Goal: Find specific page/section: Find specific page/section

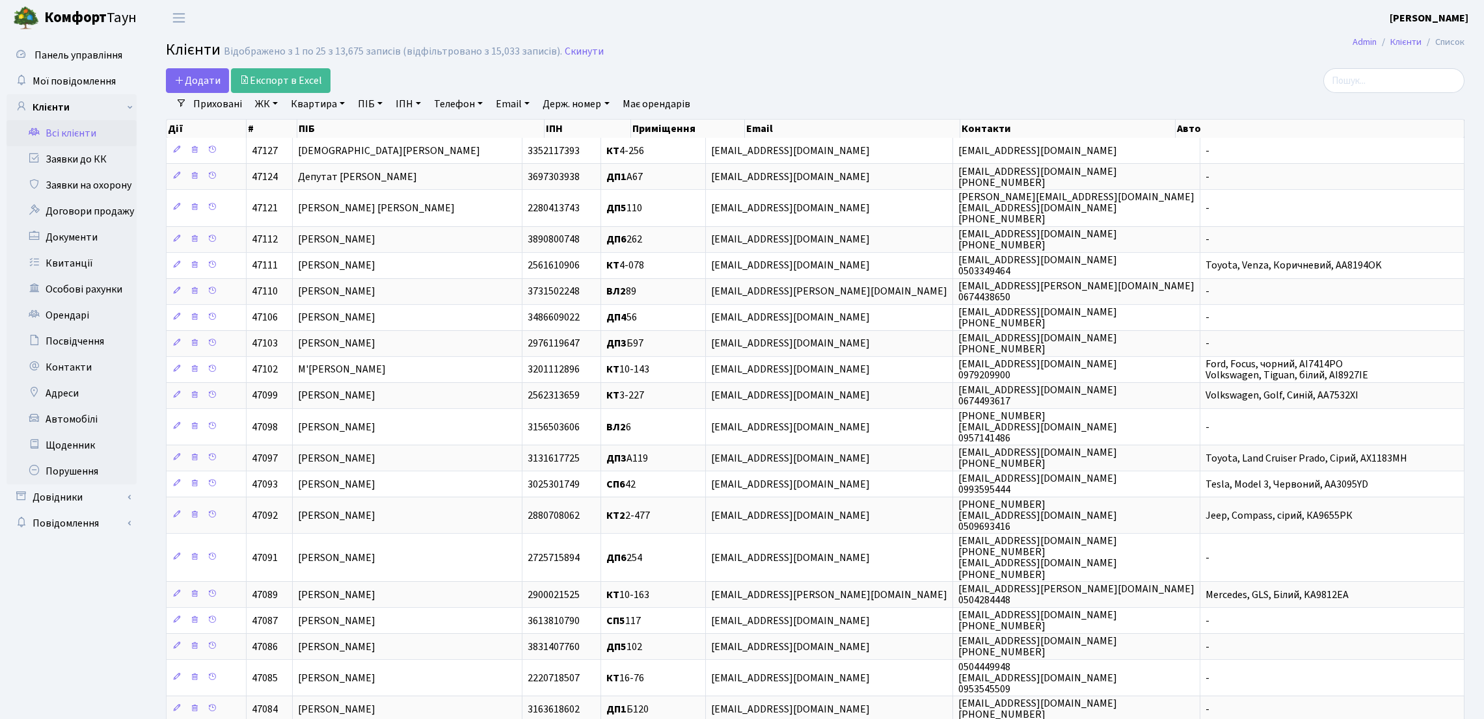
select select "25"
click at [1369, 81] on input "search" at bounding box center [1393, 80] width 141 height 25
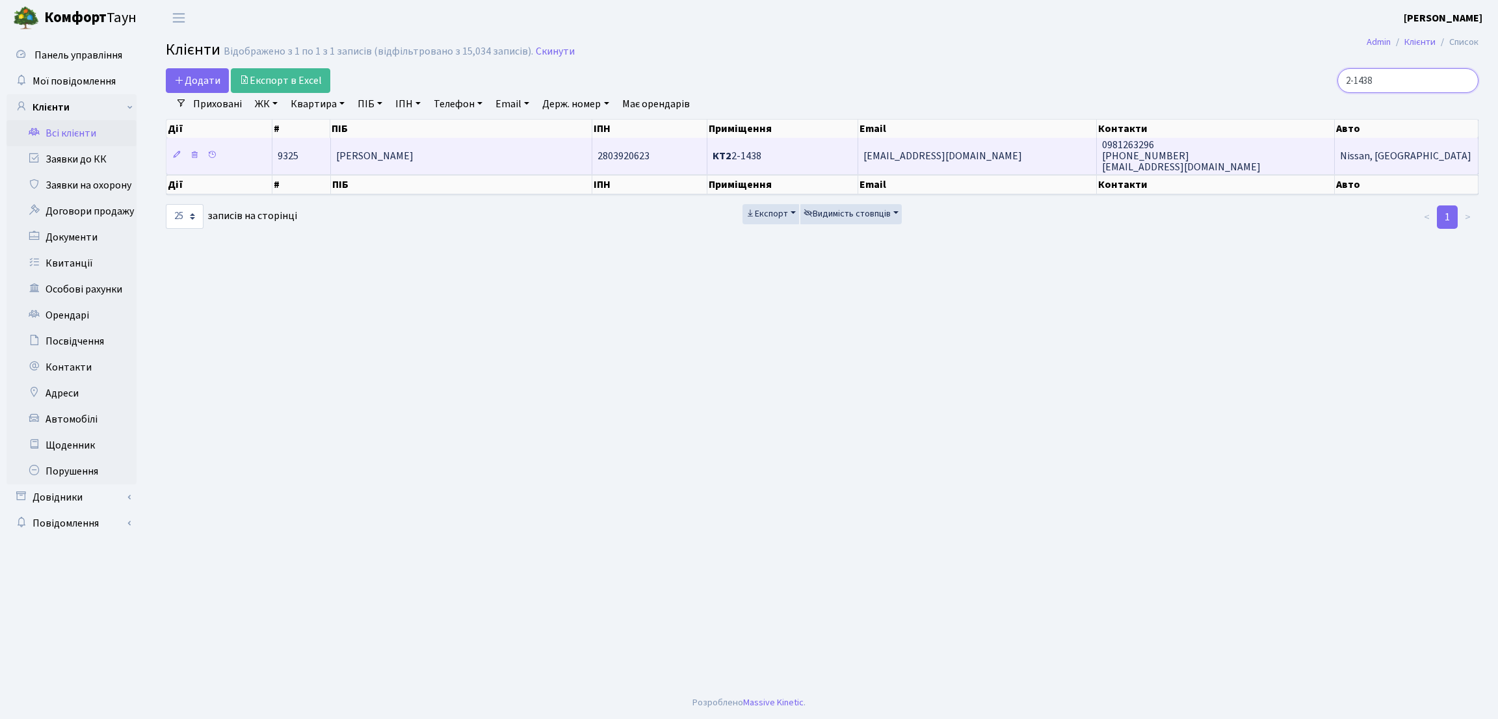
type input "2-1438"
click at [483, 157] on td "[PERSON_NAME] [PERSON_NAME]" at bounding box center [461, 156] width 261 height 36
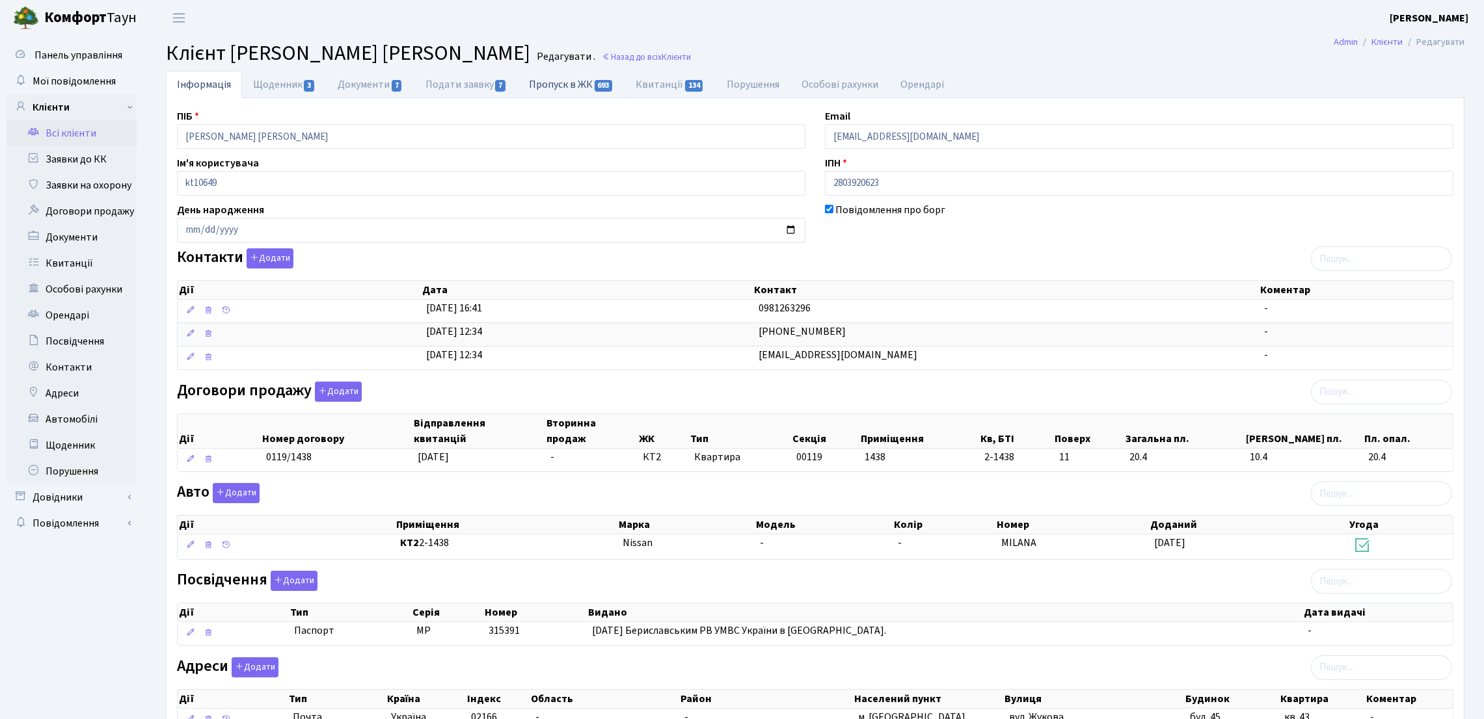
click at [541, 87] on link "Пропуск в ЖК 693" at bounding box center [571, 84] width 107 height 27
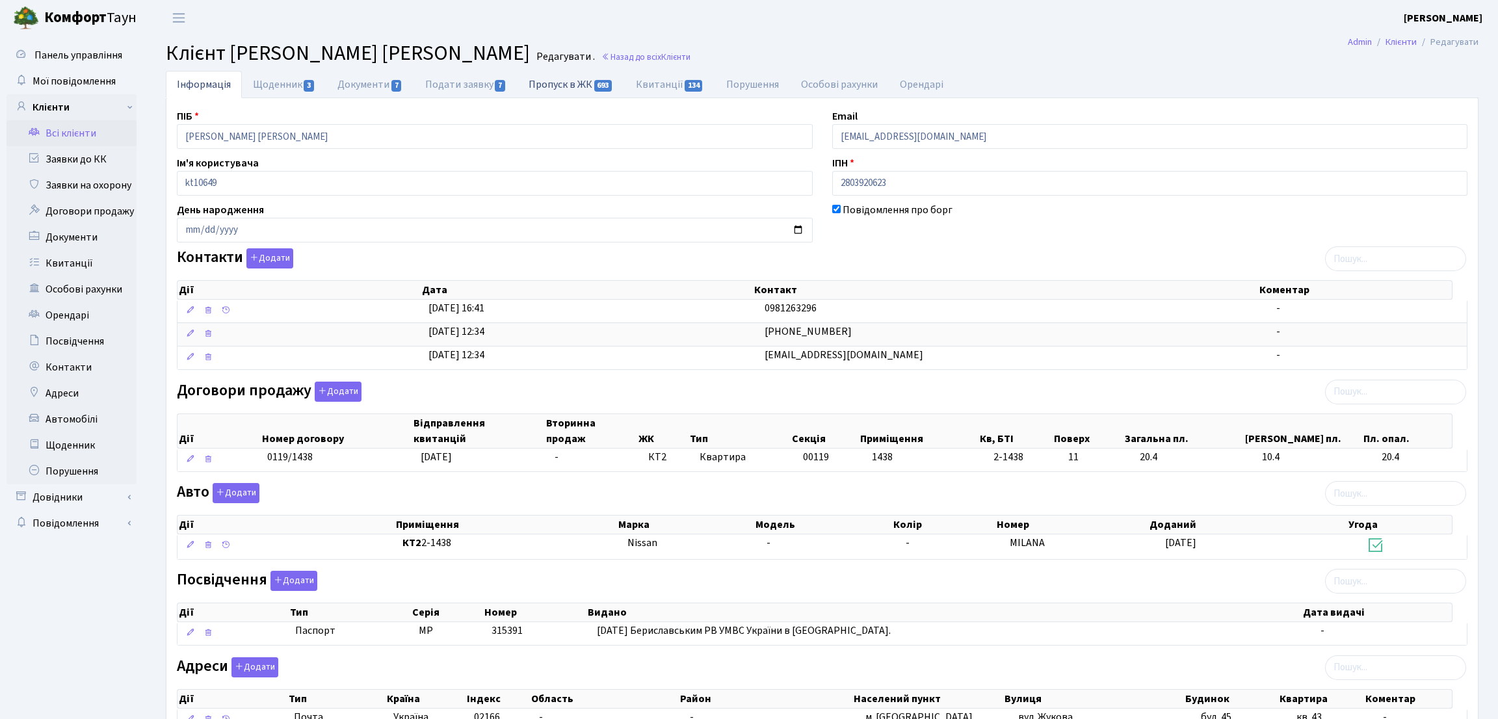
select select "25"
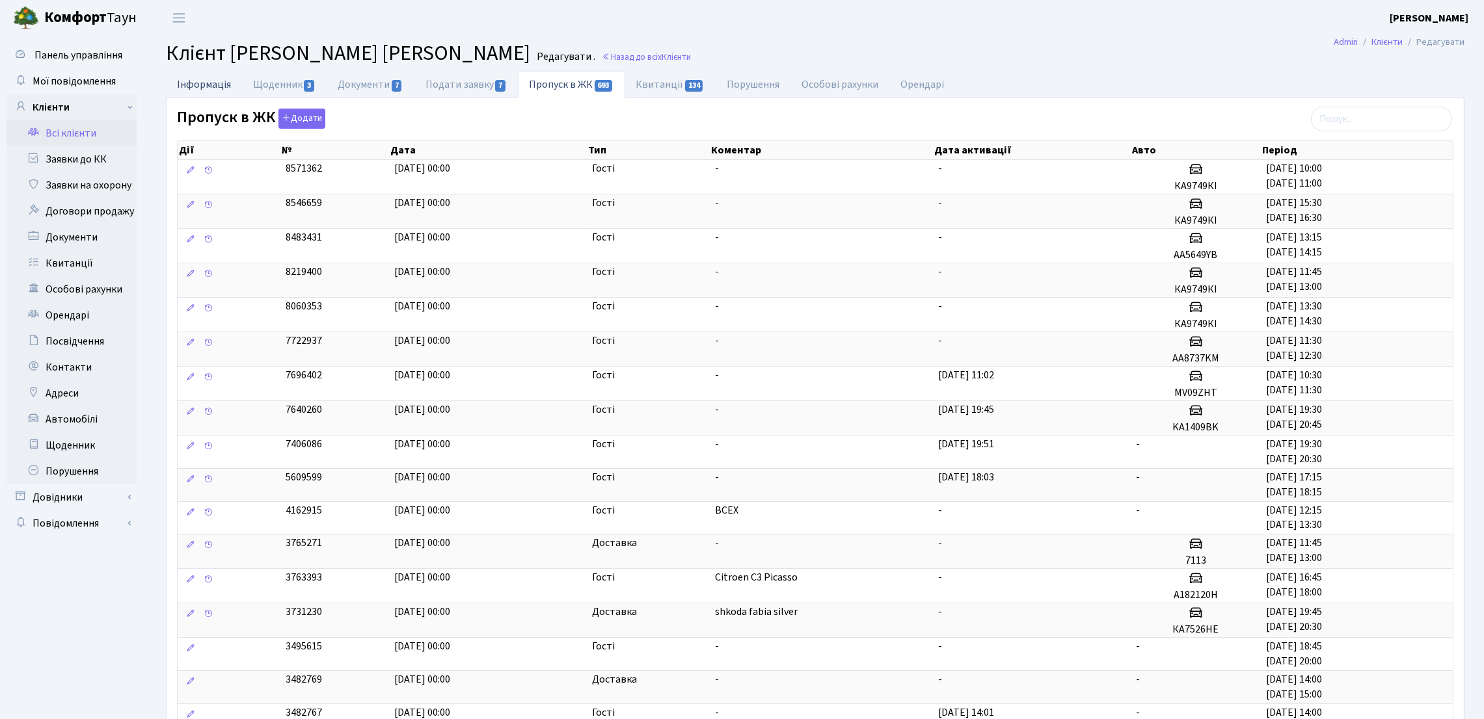
click at [215, 84] on link "Інформація" at bounding box center [204, 84] width 76 height 27
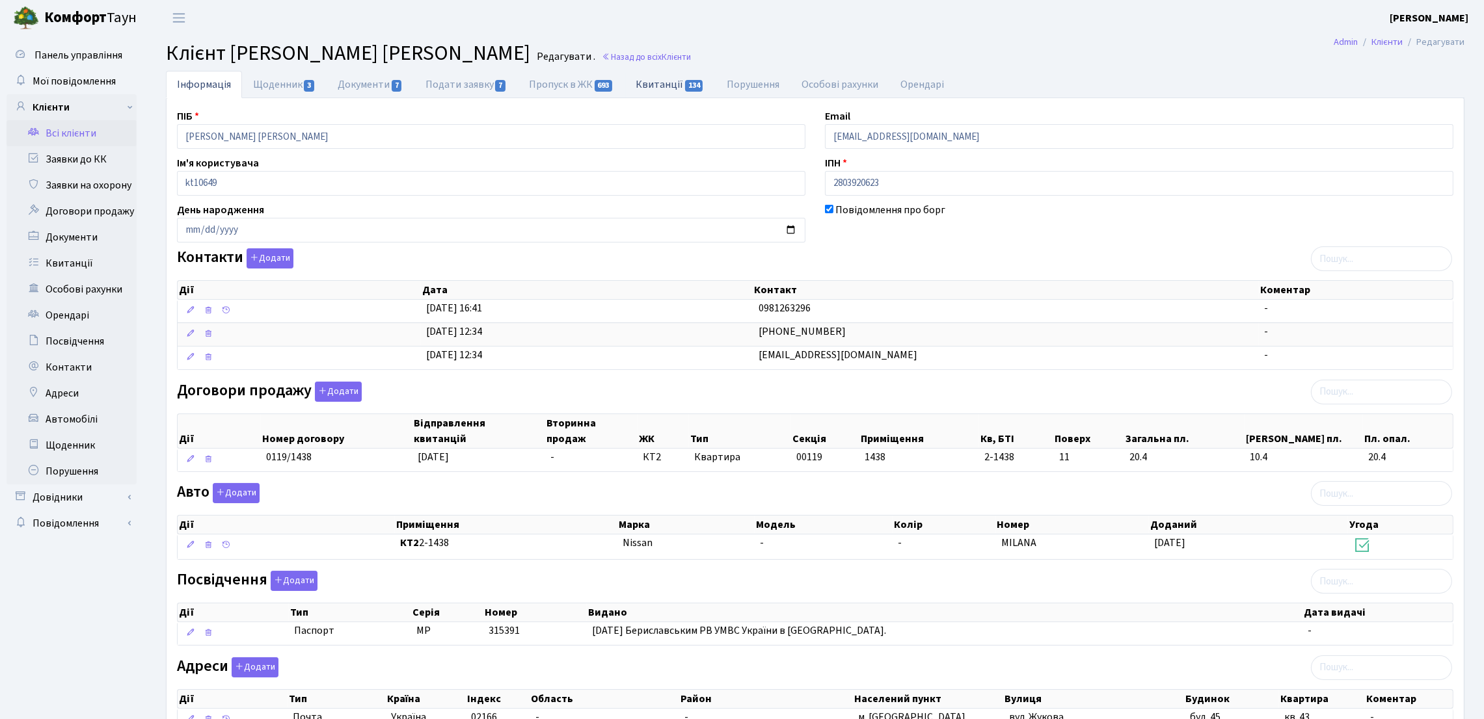
click at [647, 80] on link "Квитанції 134" at bounding box center [670, 84] width 90 height 27
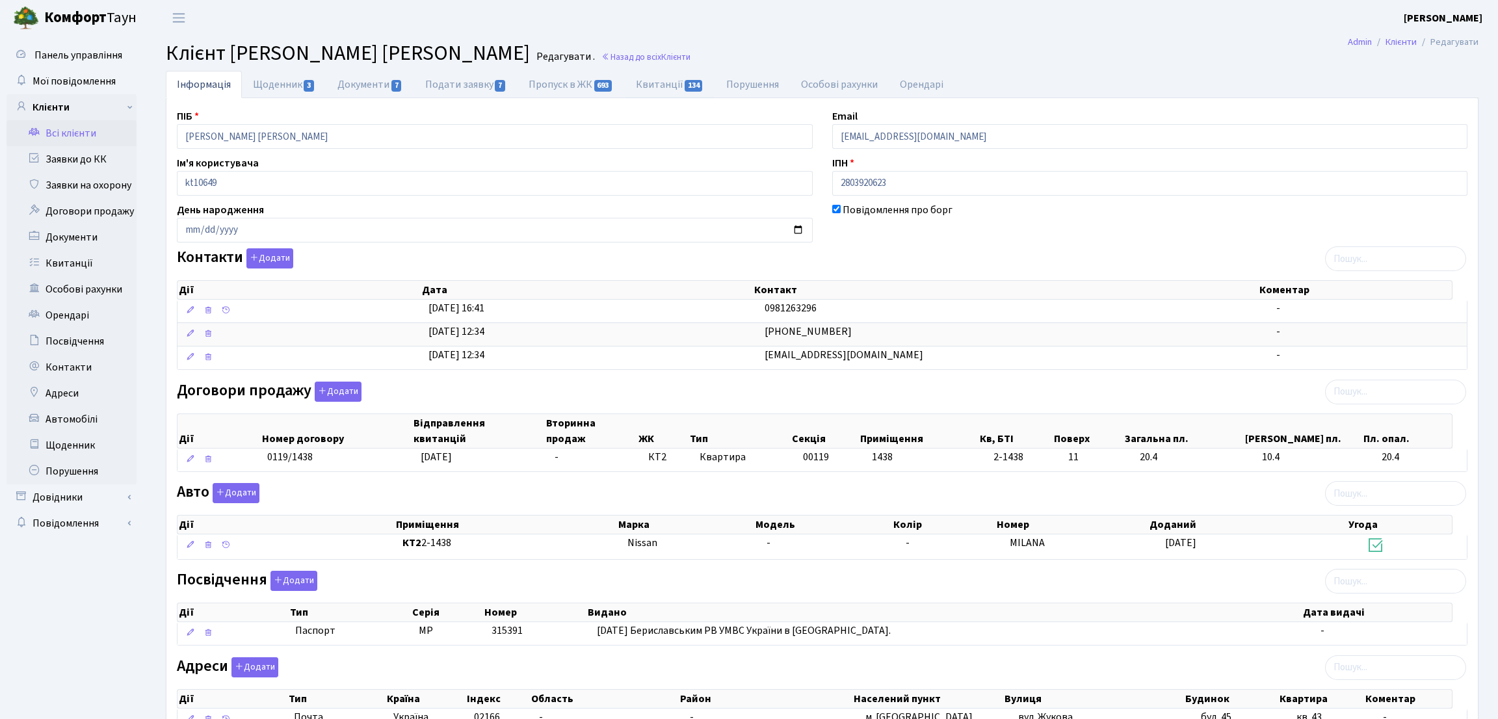
select select "25"
